Goal: Subscribe to service/newsletter

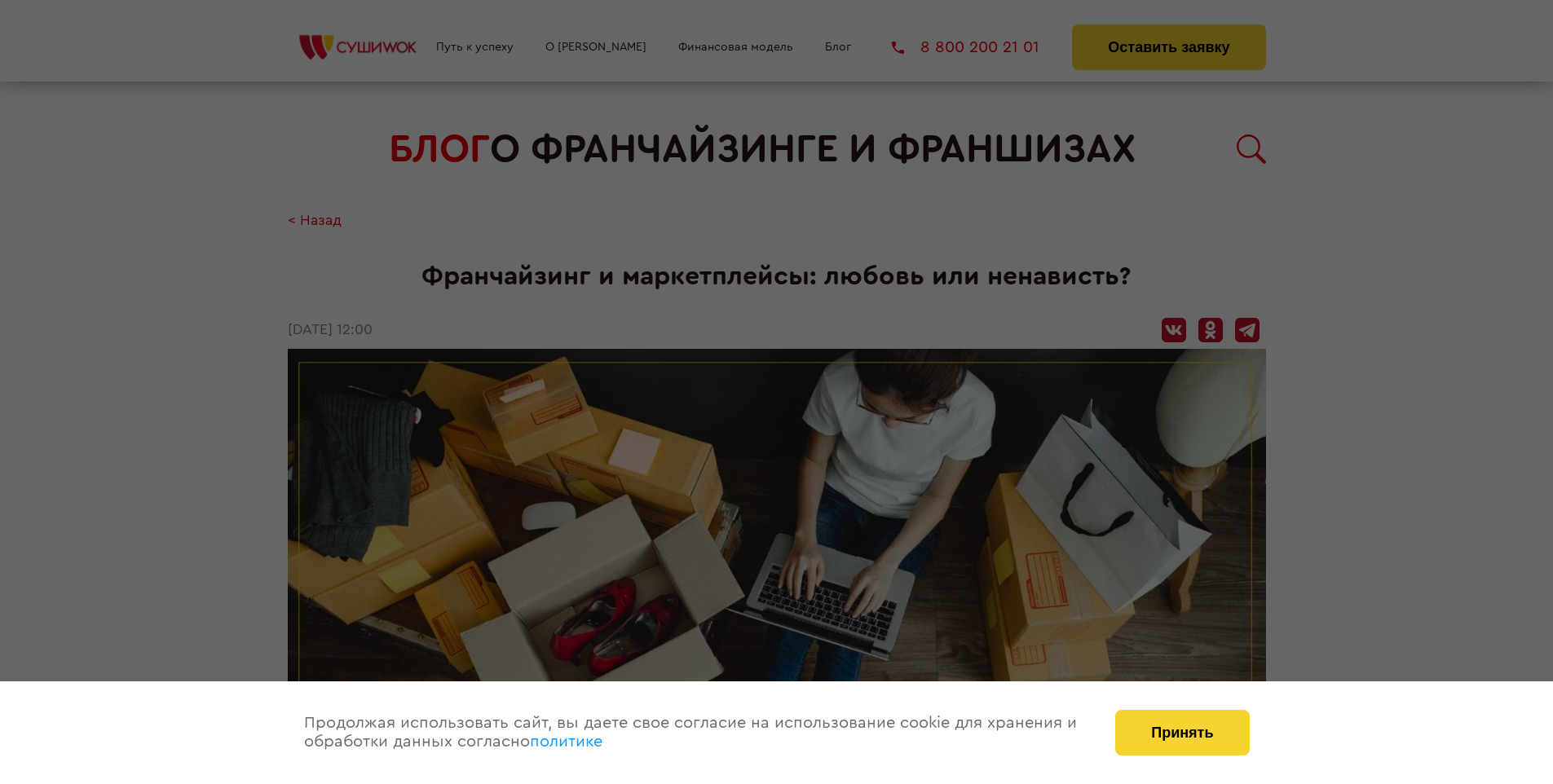
scroll to position [2142, 0]
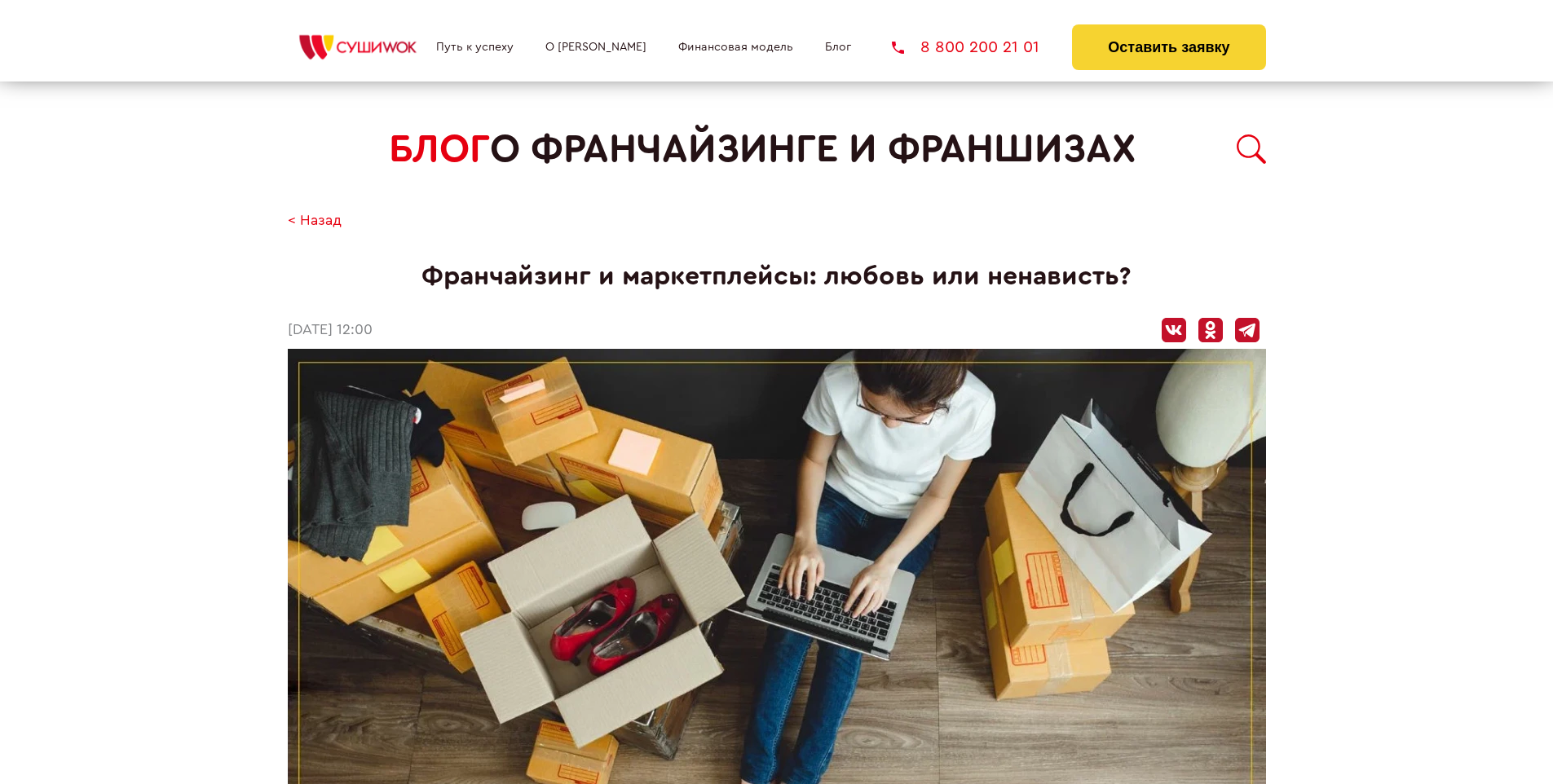
scroll to position [2013, 0]
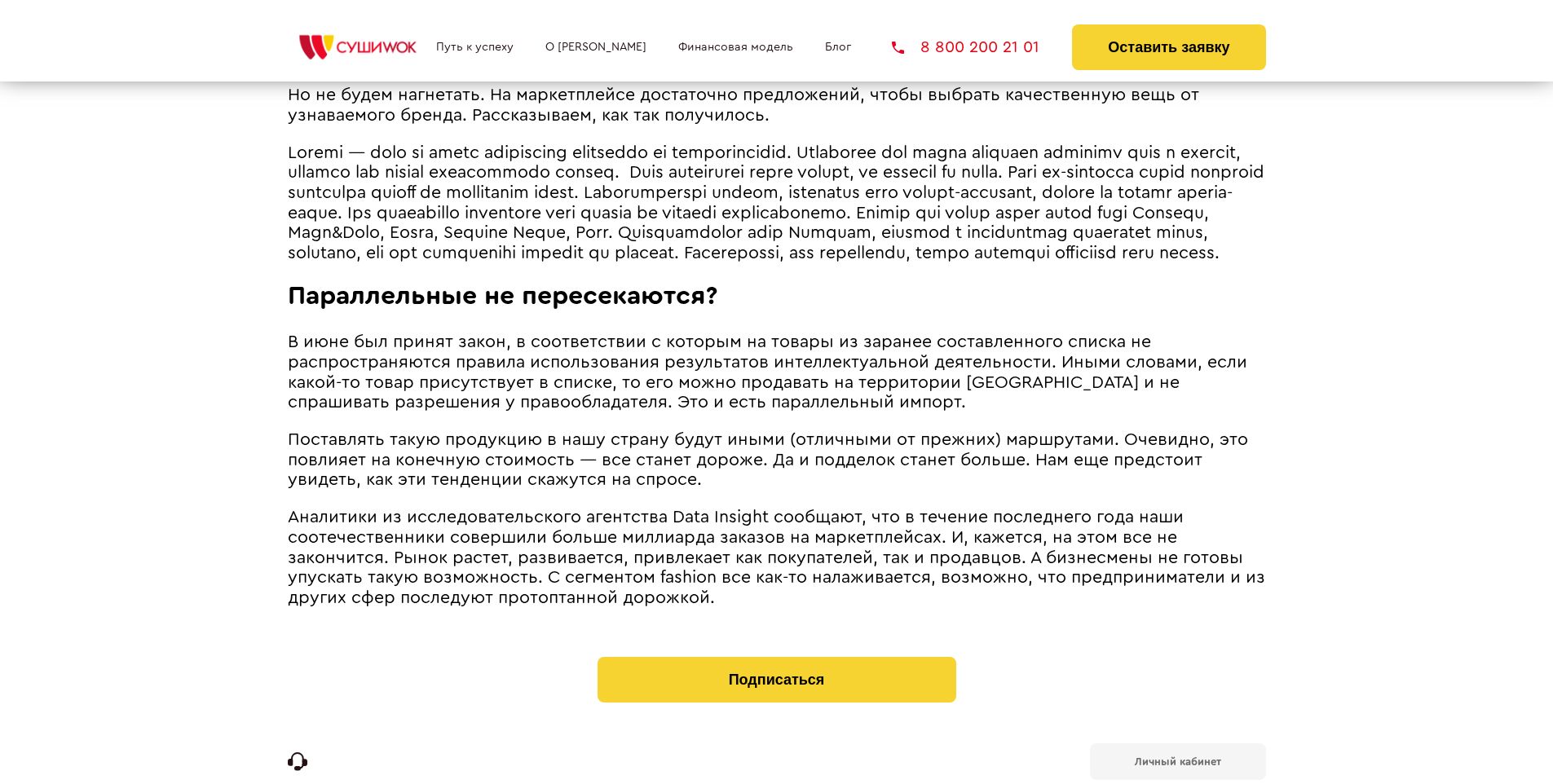
click at [762, 357] on span "В июне был принят закон, в соответствии с которым на товары из заранее составле…" at bounding box center [767, 372] width 959 height 78
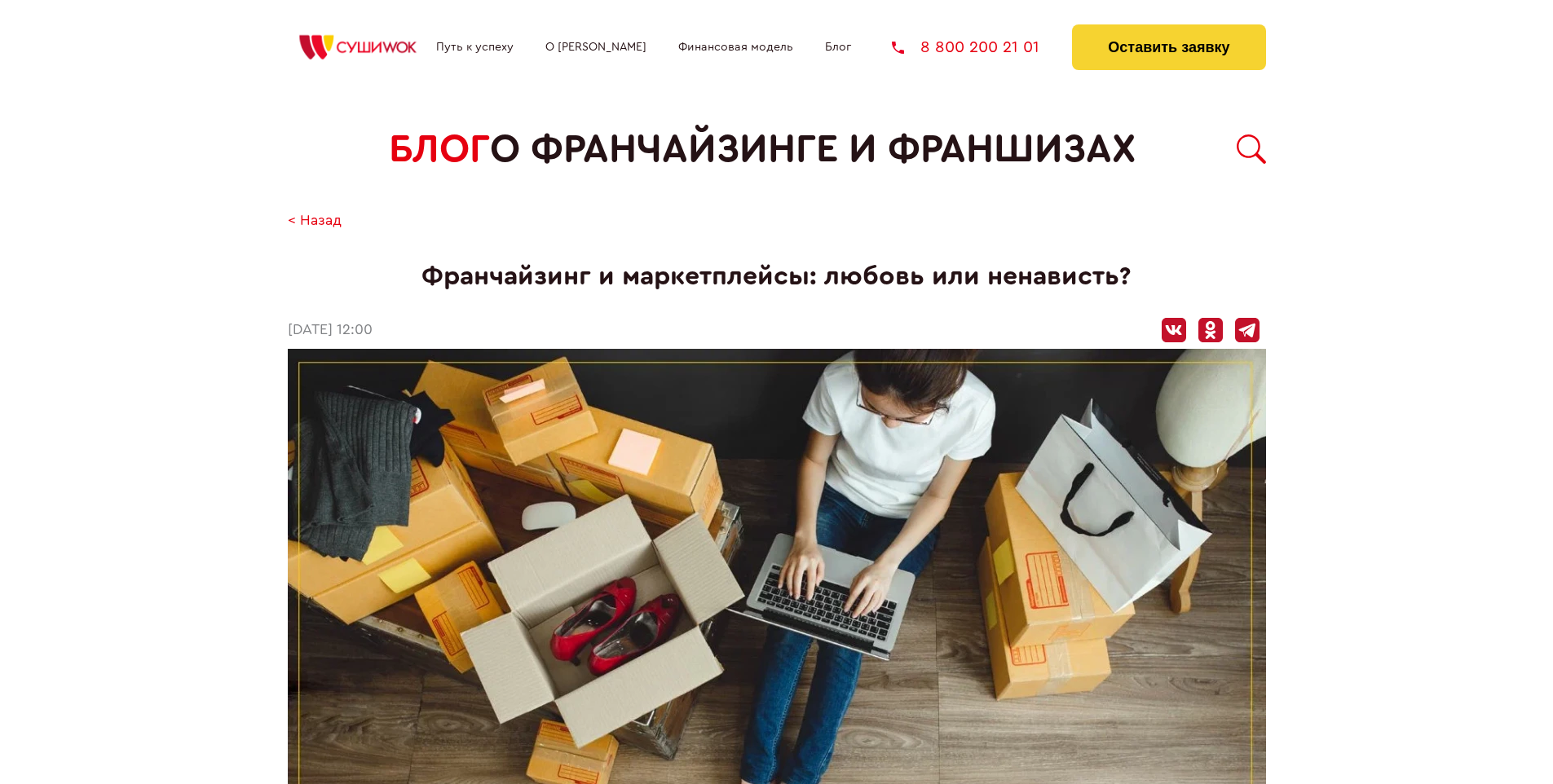
scroll to position [2142, 0]
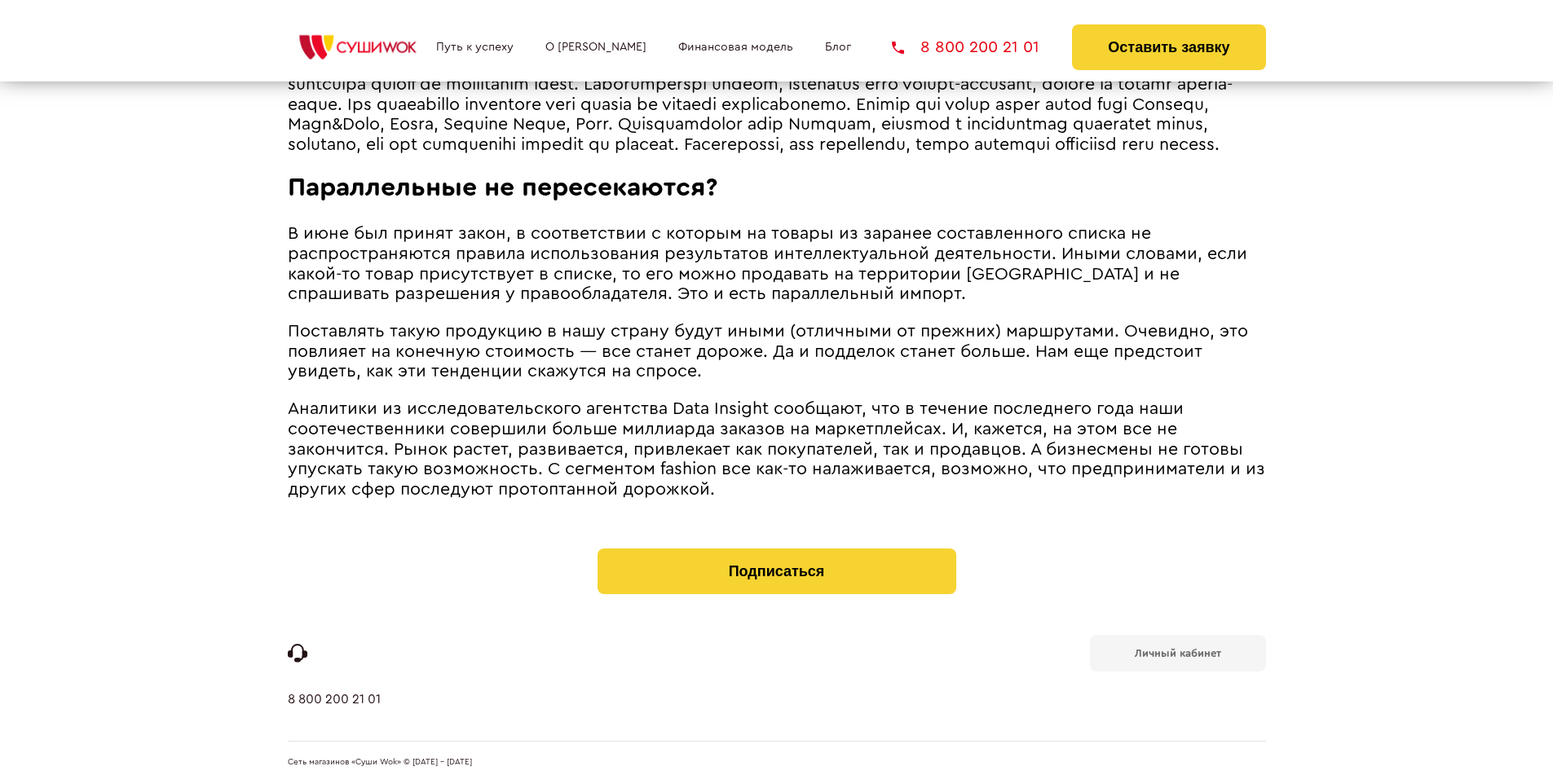
click at [1177, 652] on b "Личный кабинет" at bounding box center [1177, 653] width 87 height 11
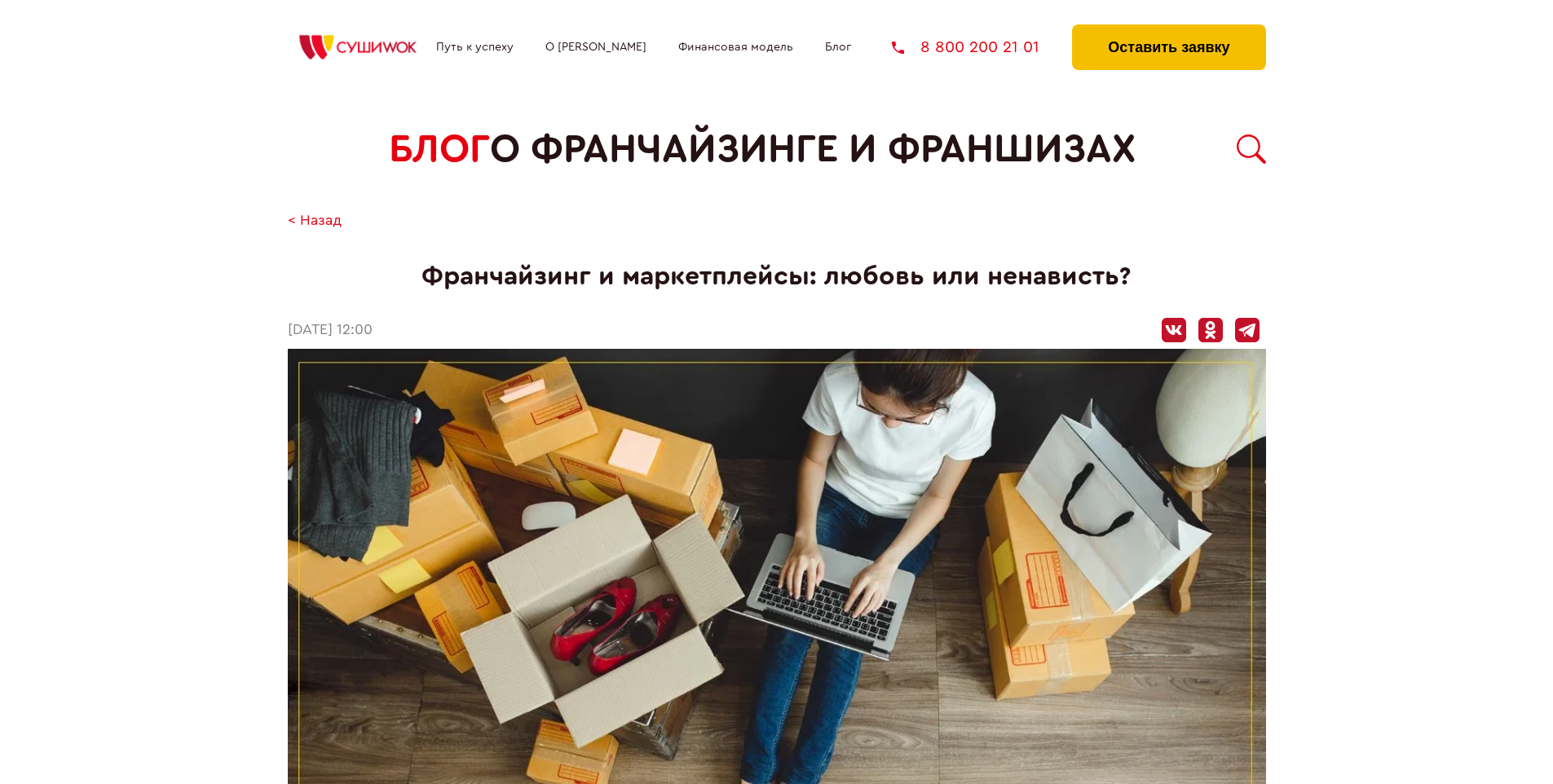
click at [1168, 29] on button "Оставить заявку" at bounding box center [1168, 47] width 193 height 45
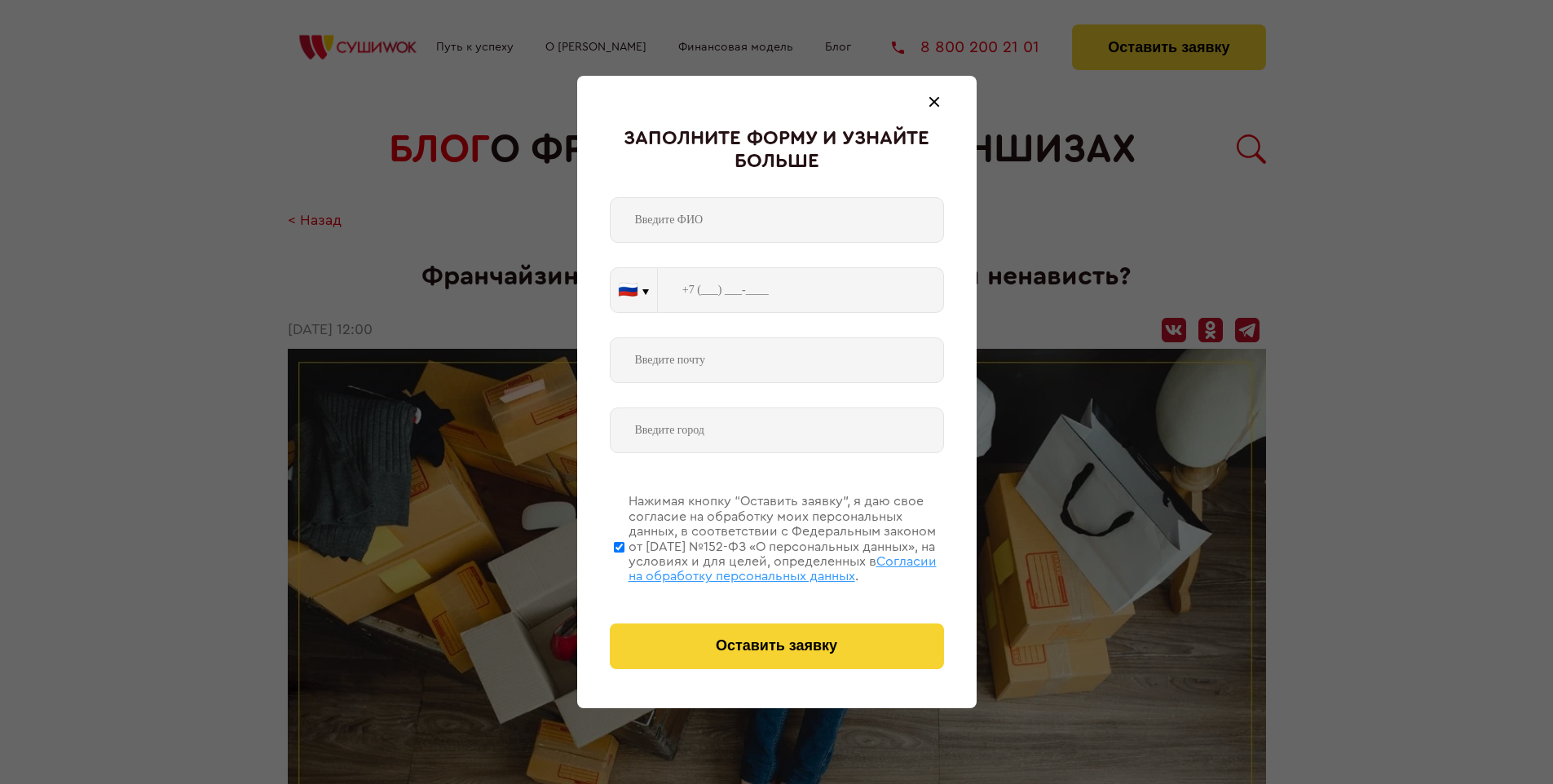
click at [755, 566] on span "Согласии на обработку персональных данных" at bounding box center [782, 569] width 308 height 28
click at [624, 566] on input "Нажимая кнопку “Оставить заявку”, я даю свое согласие на обработку моих персона…" at bounding box center [618, 546] width 11 height 130
checkbox input "false"
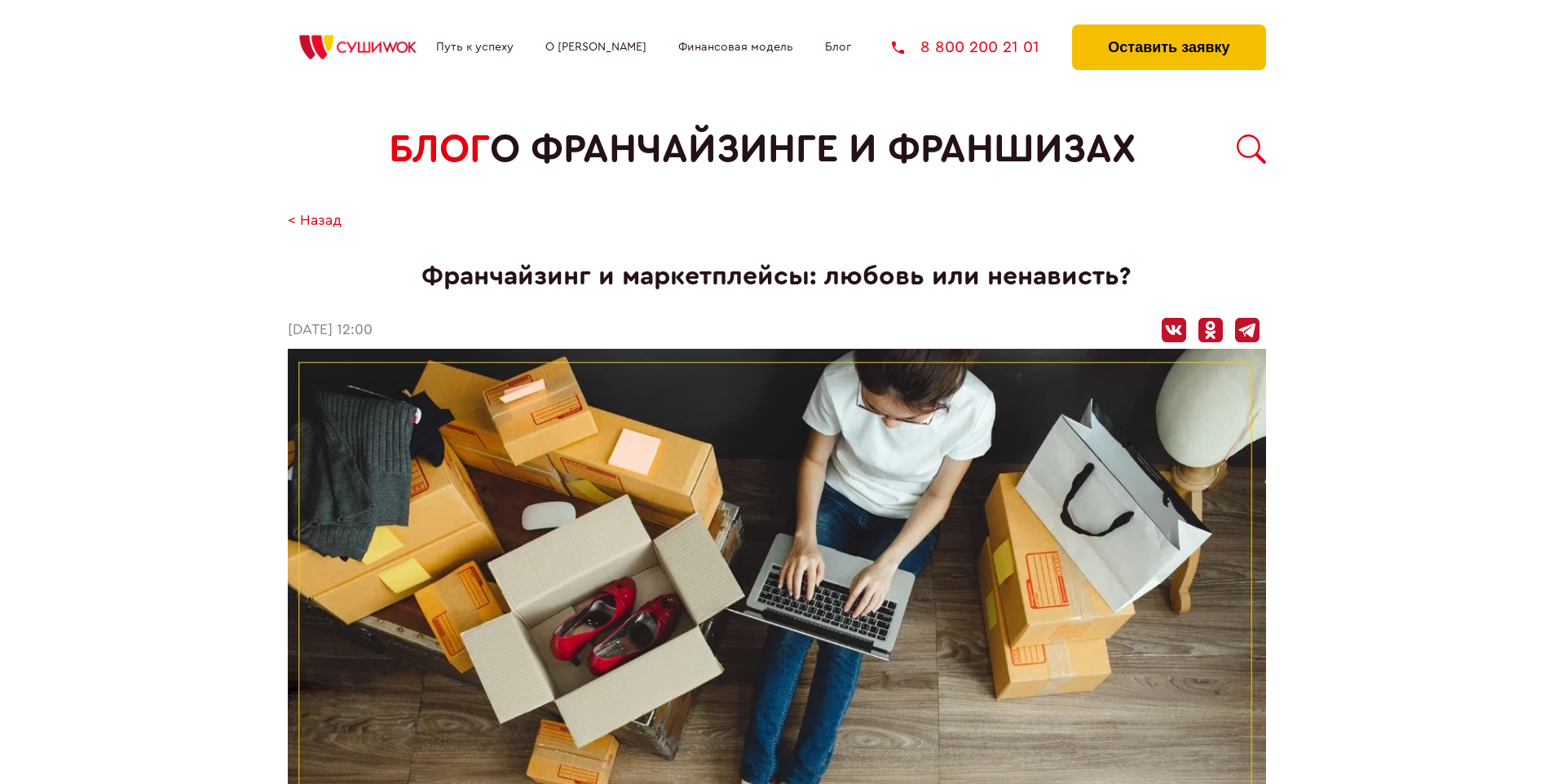
click at [1168, 29] on button "Оставить заявку" at bounding box center [1168, 47] width 193 height 45
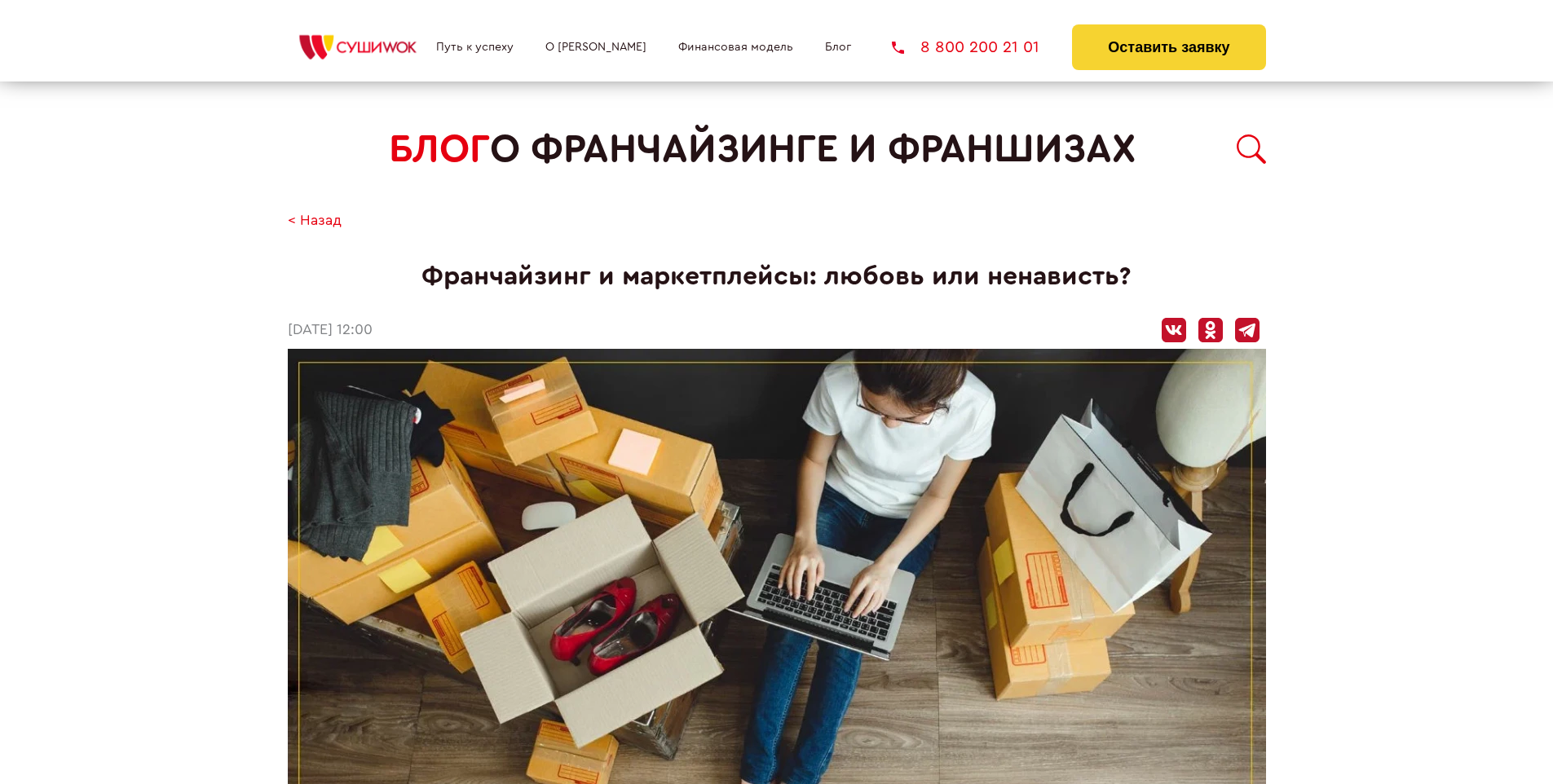
scroll to position [2142, 0]
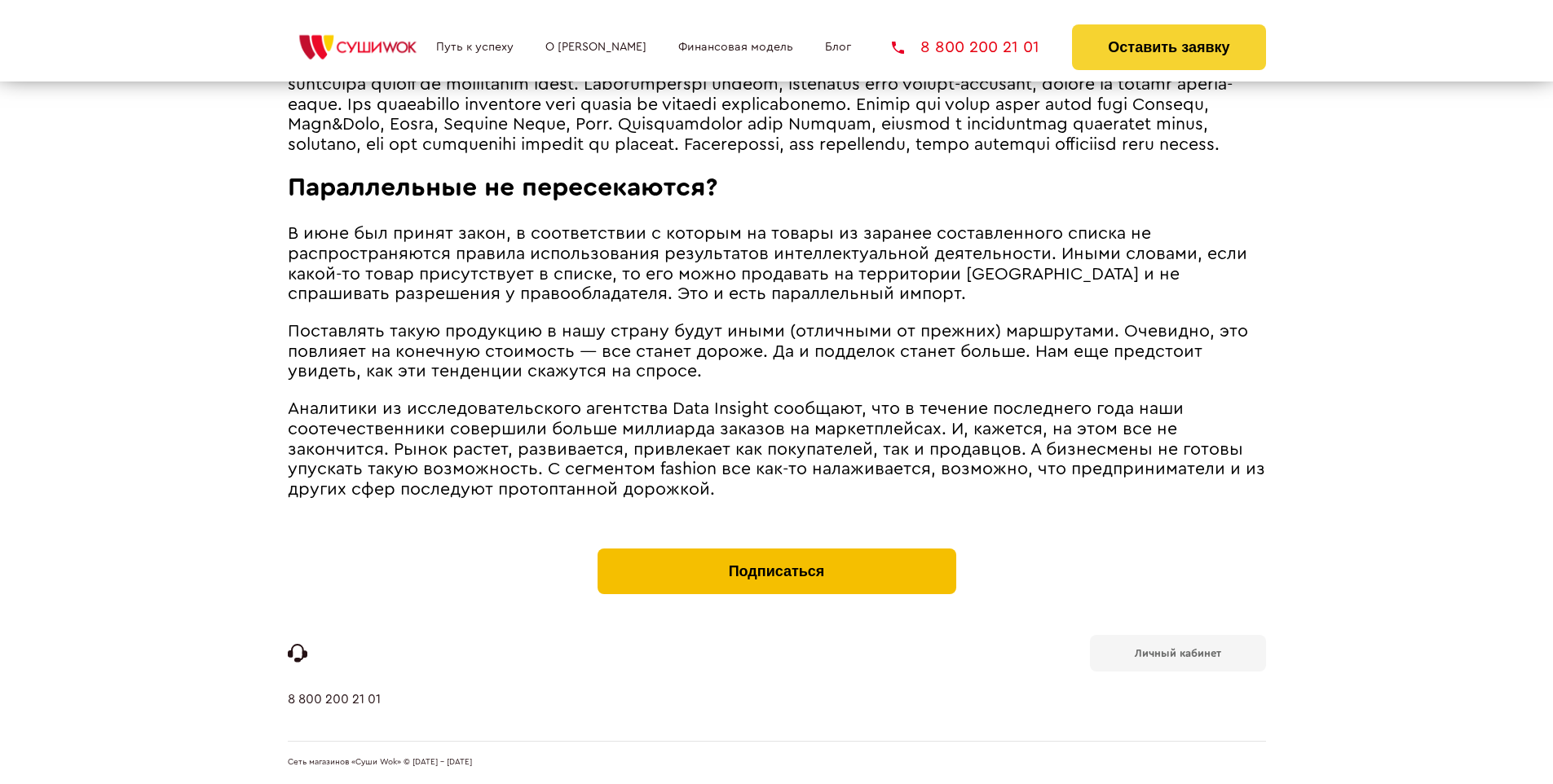
click at [776, 552] on button "Подписаться" at bounding box center [777, 570] width 358 height 45
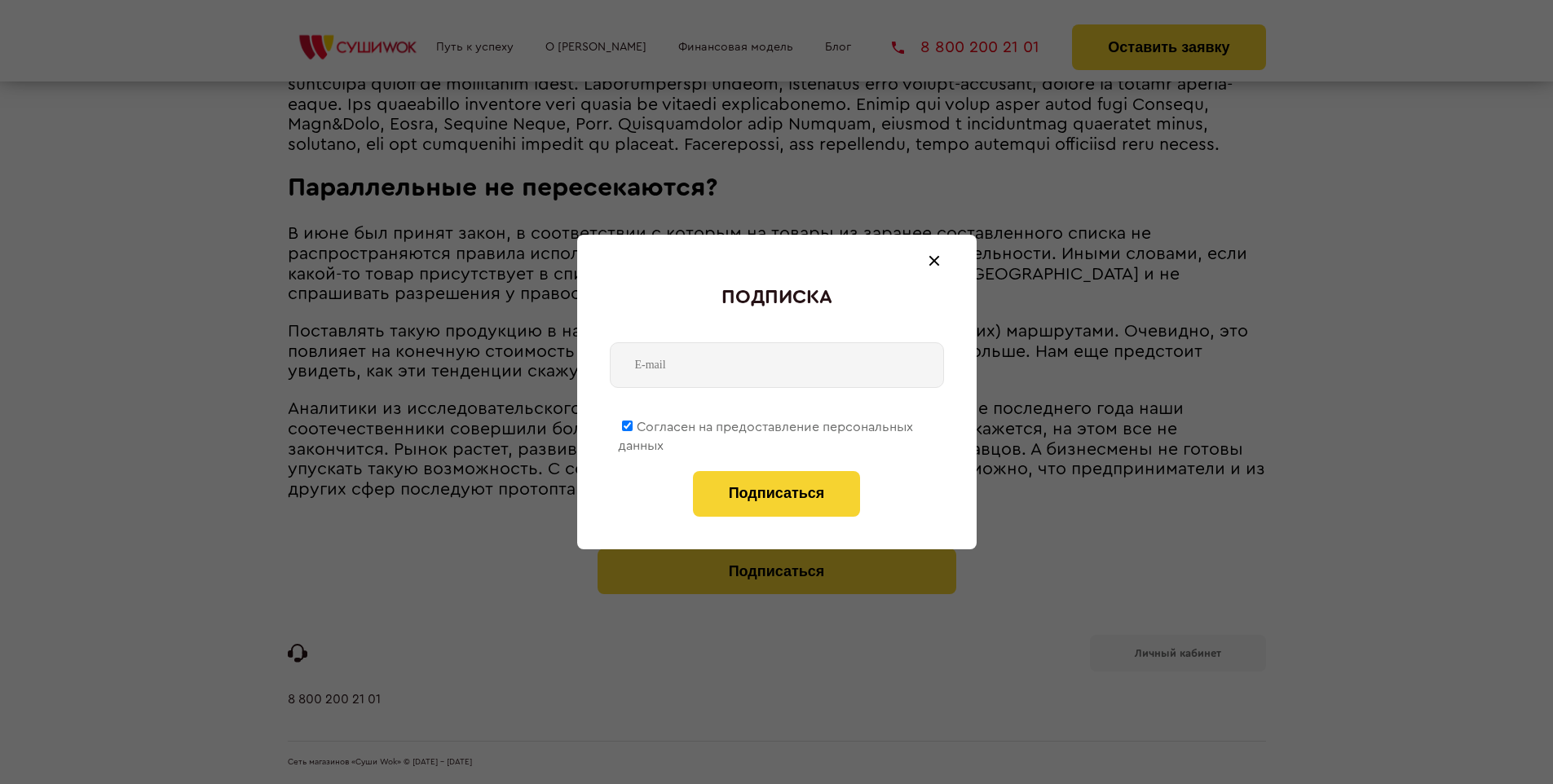
click at [766, 423] on span "Согласен на предоставление персональных данных" at bounding box center [765, 436] width 295 height 32
click at [632, 423] on input "Согласен на предоставление персональных данных" at bounding box center [627, 425] width 11 height 11
checkbox input "false"
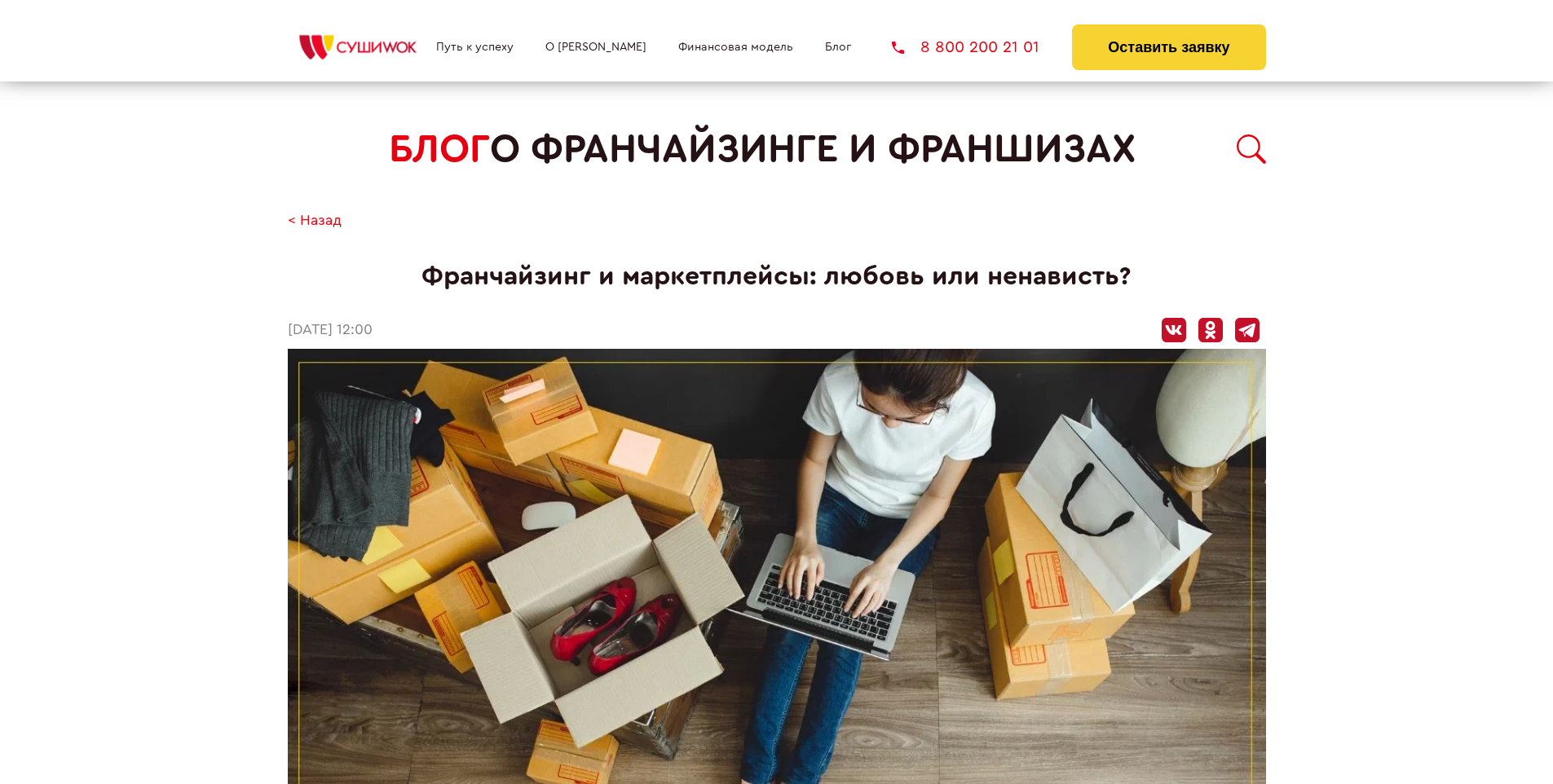
scroll to position [2142, 0]
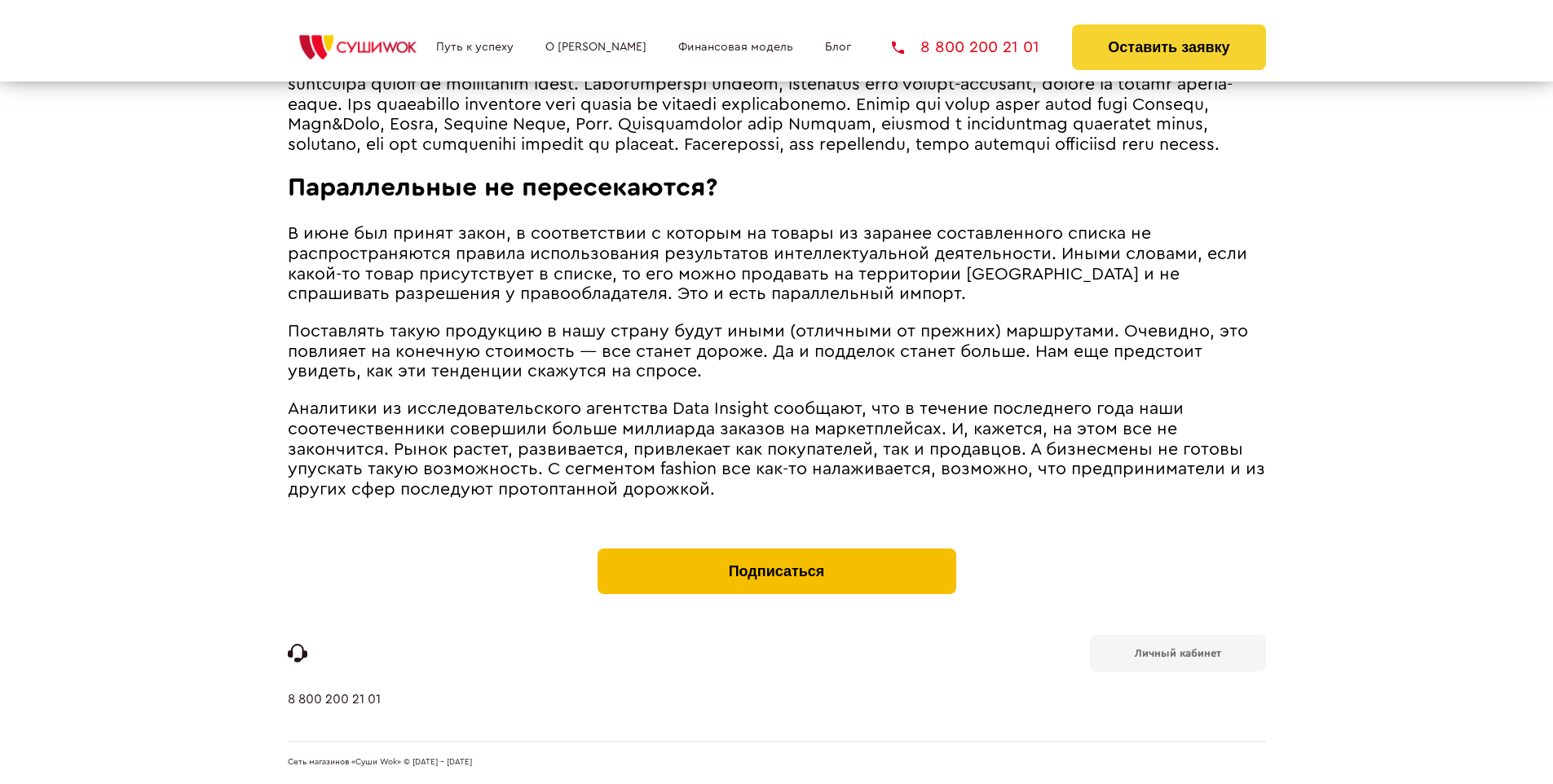
click at [776, 552] on button "Подписаться" at bounding box center [777, 570] width 358 height 45
